Goal: Book appointment/travel/reservation

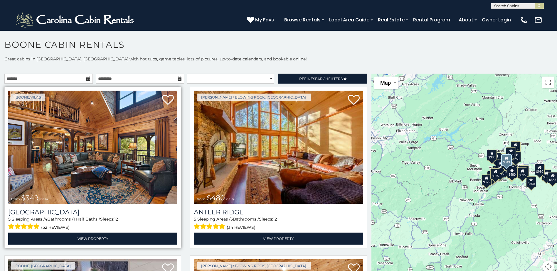
click at [136, 167] on img at bounding box center [92, 147] width 169 height 113
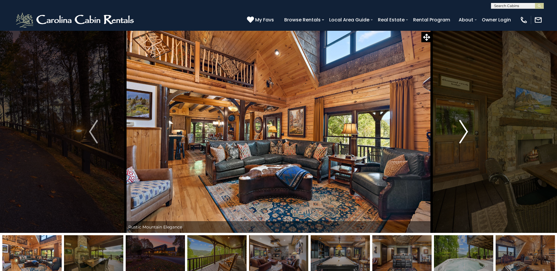
click at [464, 127] on img "Next" at bounding box center [463, 131] width 9 height 23
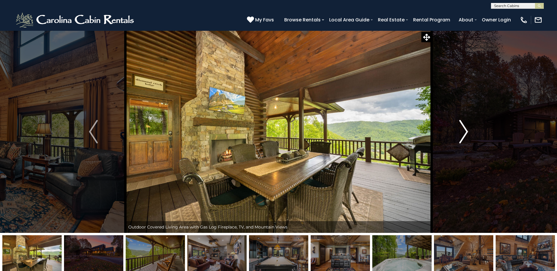
click at [464, 127] on img "Next" at bounding box center [463, 131] width 9 height 23
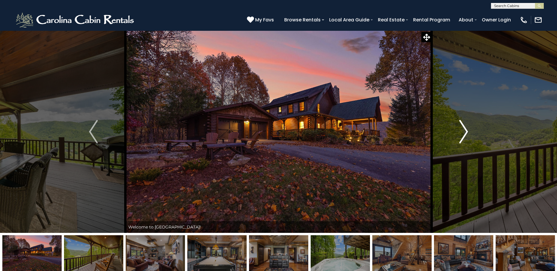
click at [464, 127] on img "Next" at bounding box center [463, 131] width 9 height 23
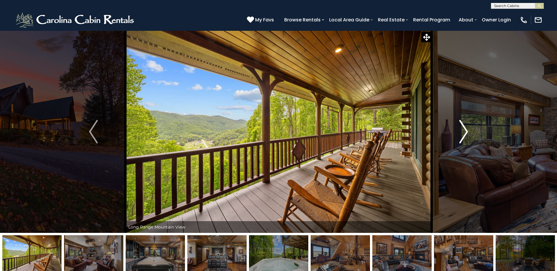
click at [464, 127] on img "Next" at bounding box center [463, 131] width 9 height 23
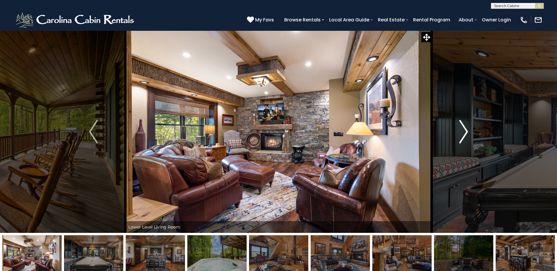
click at [464, 127] on img "Next" at bounding box center [463, 131] width 9 height 23
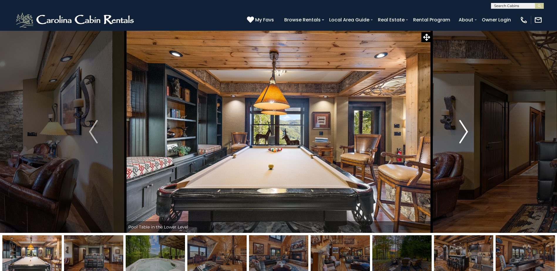
click at [464, 127] on img "Next" at bounding box center [463, 131] width 9 height 23
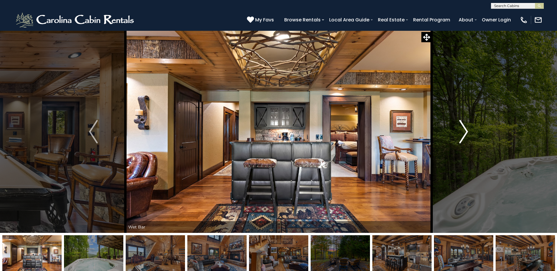
click at [464, 127] on img "Next" at bounding box center [463, 131] width 9 height 23
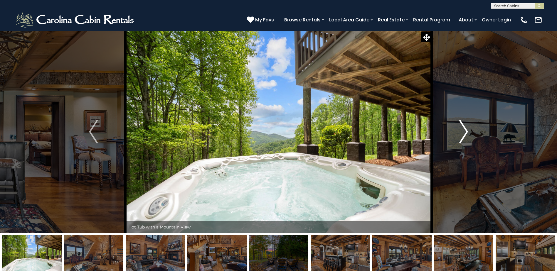
click at [464, 127] on img "Next" at bounding box center [463, 131] width 9 height 23
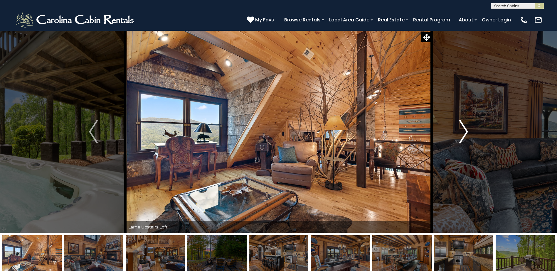
click at [464, 127] on img "Next" at bounding box center [463, 131] width 9 height 23
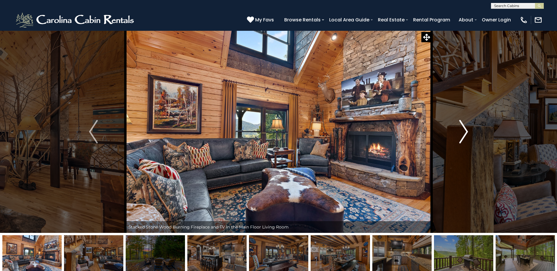
click at [464, 127] on img "Next" at bounding box center [463, 131] width 9 height 23
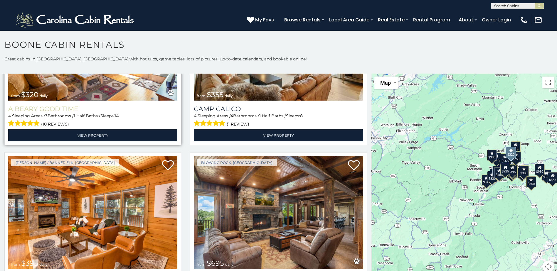
scroll to position [1966, 0]
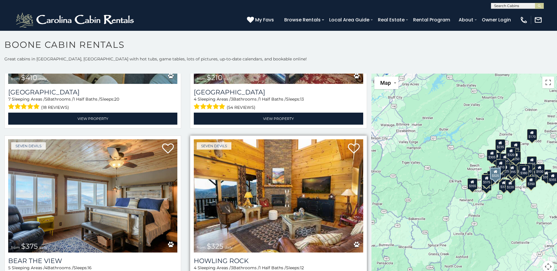
scroll to position [5, 0]
